Goal: Task Accomplishment & Management: Use online tool/utility

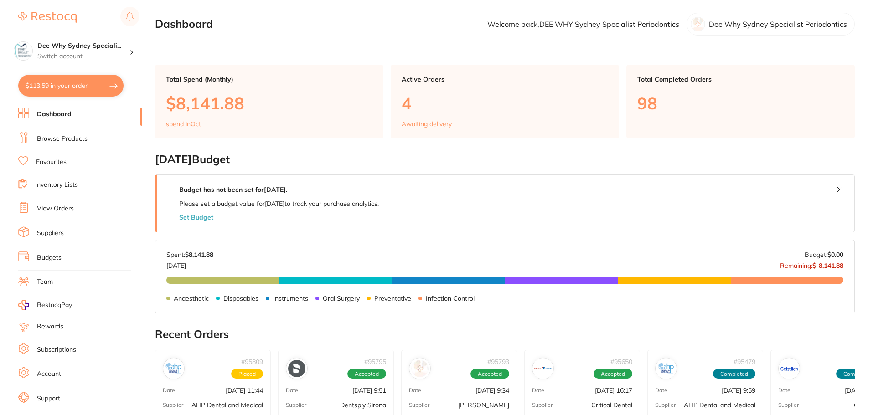
click at [60, 211] on link "View Orders" at bounding box center [55, 208] width 37 height 9
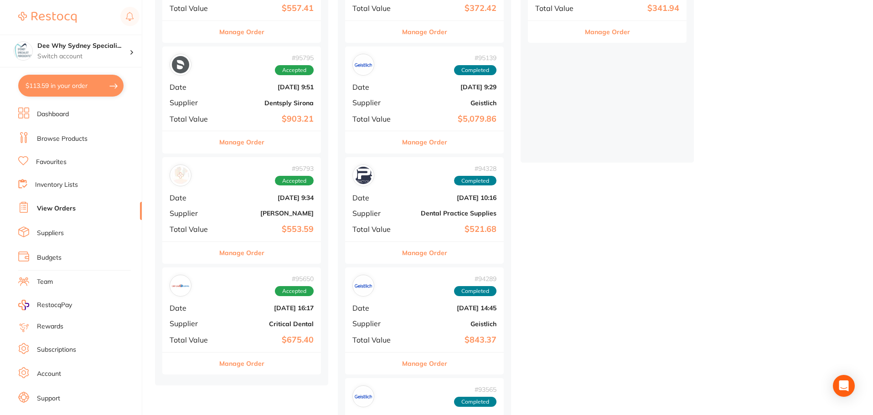
scroll to position [273, 0]
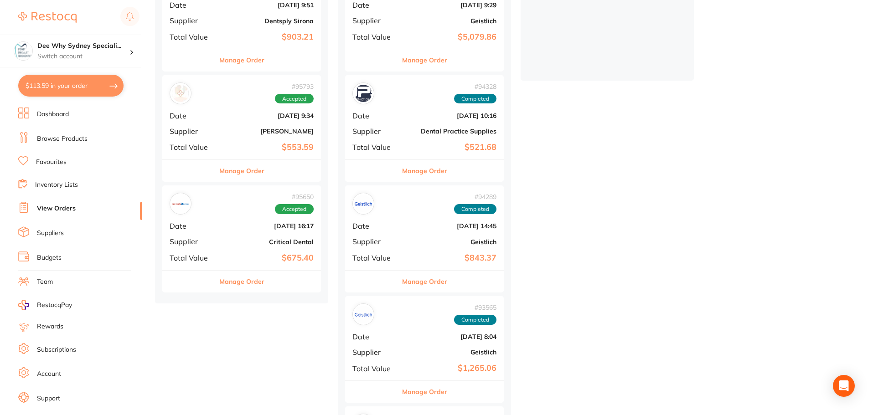
click at [219, 210] on div "# 95650 Accepted" at bounding box center [242, 204] width 144 height 22
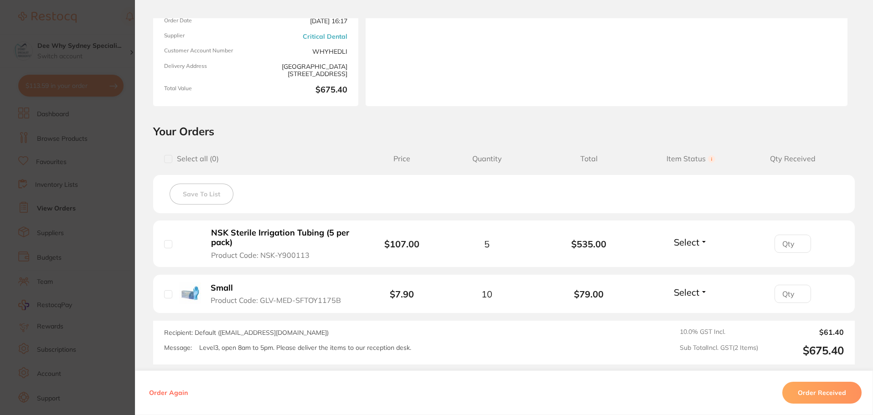
scroll to position [185, 0]
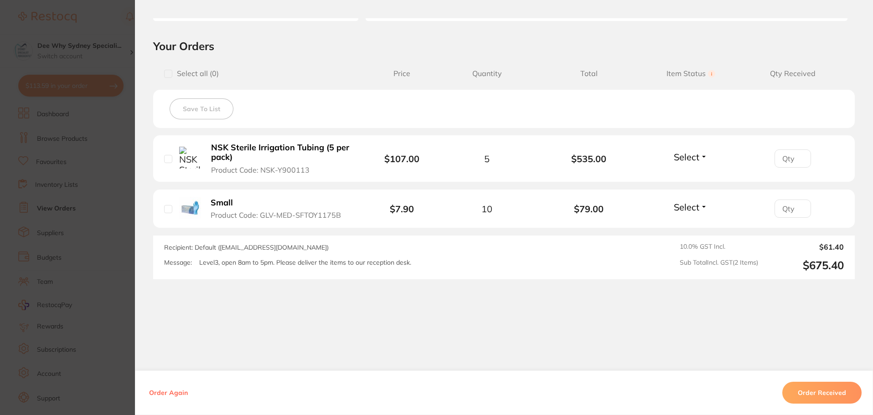
click at [802, 391] on button "Order Received" at bounding box center [821, 393] width 79 height 22
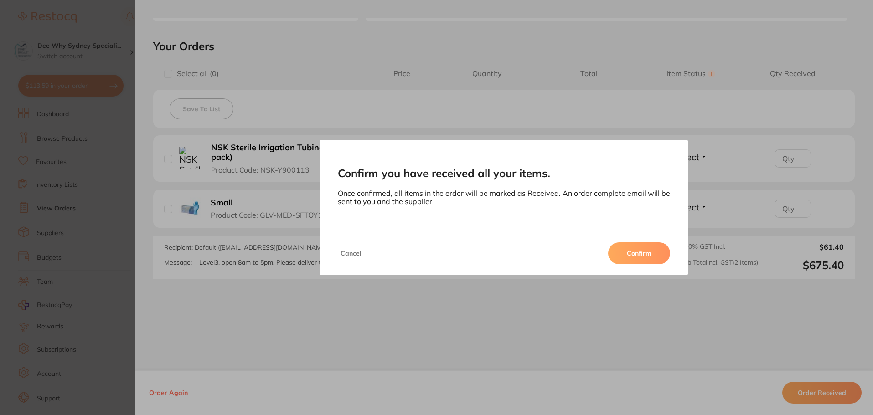
drag, startPoint x: 643, startPoint y: 251, endPoint x: 618, endPoint y: 262, distance: 27.3
click at [643, 251] on button "Confirm" at bounding box center [639, 253] width 62 height 22
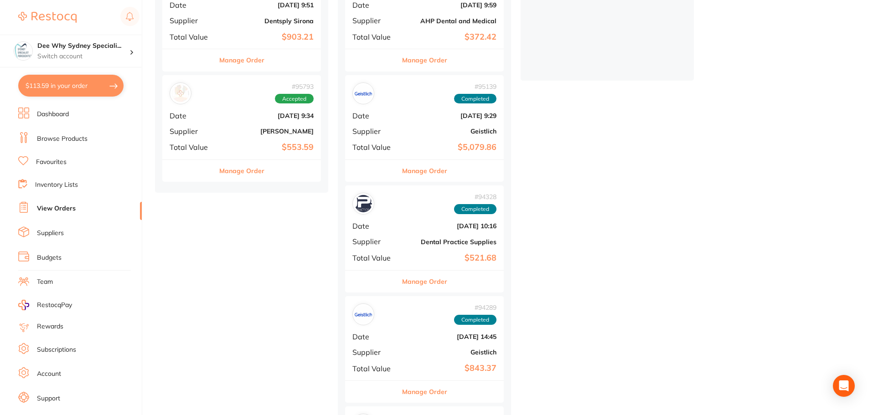
click at [272, 136] on div "# 95793 Accepted Date [DATE] 9:34 Supplier [PERSON_NAME] Total Value $553.59" at bounding box center [241, 117] width 159 height 84
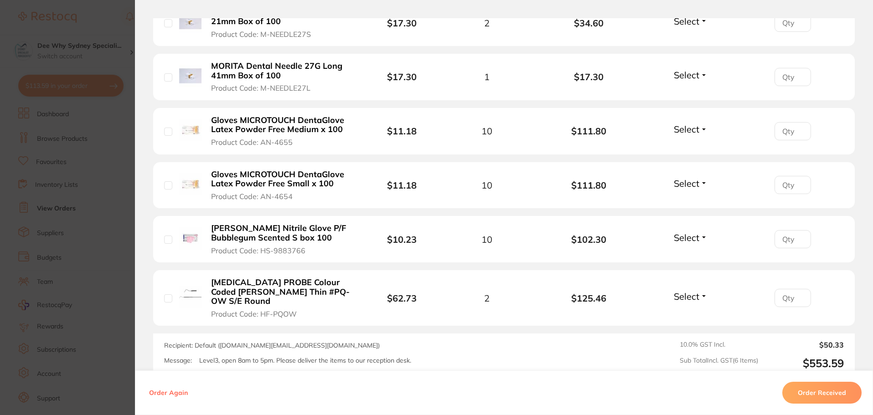
scroll to position [409, 0]
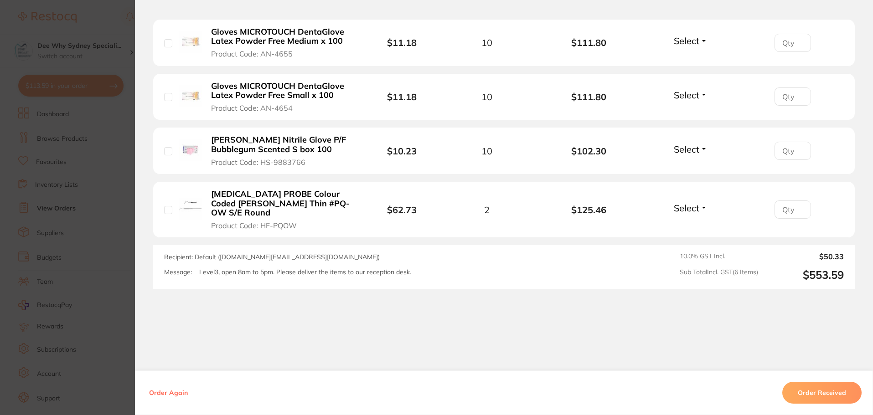
click at [846, 393] on button "Order Received" at bounding box center [821, 393] width 79 height 22
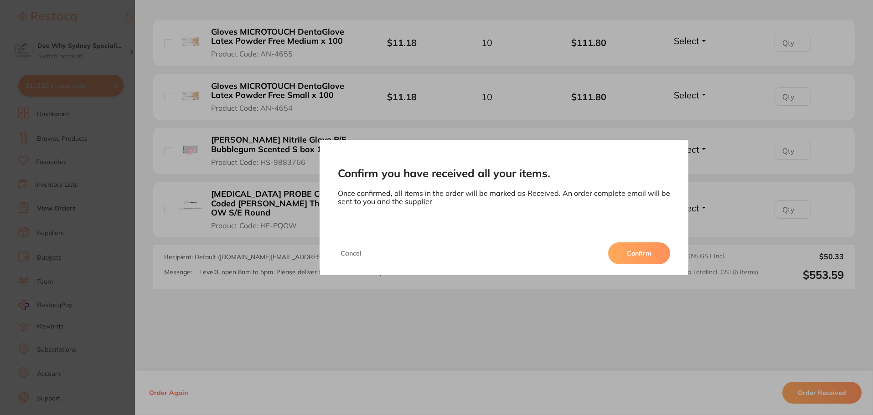
click at [671, 248] on div "Cancel Confirm" at bounding box center [503, 254] width 369 height 44
click at [652, 255] on button "Confirm" at bounding box center [639, 253] width 62 height 22
